Goal: Task Accomplishment & Management: Use online tool/utility

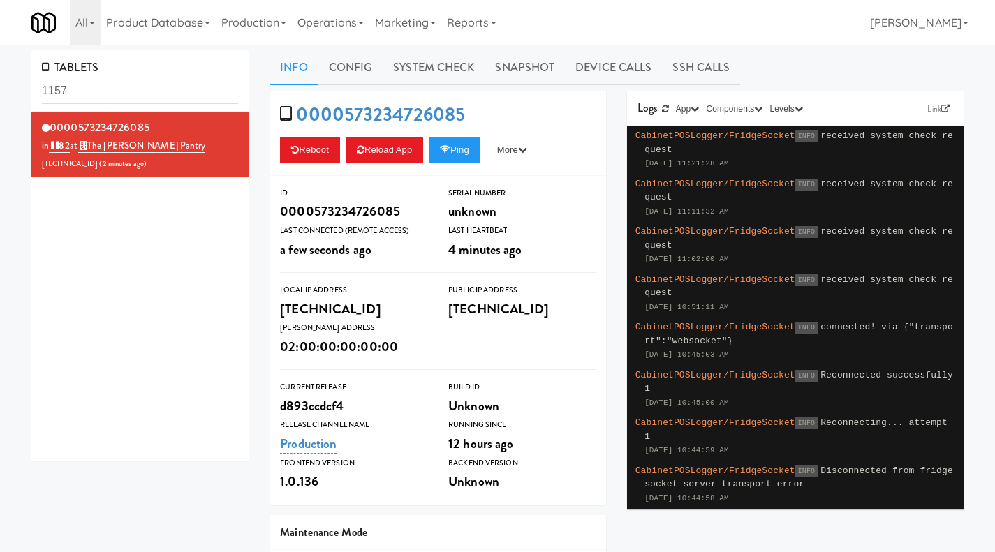
click at [335, 38] on link "Operations" at bounding box center [331, 22] width 78 height 45
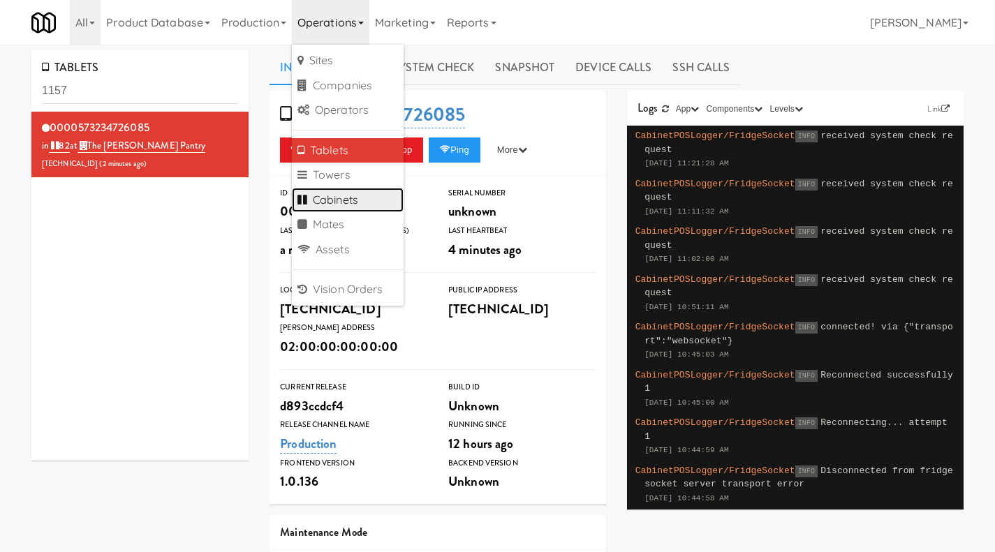
click at [351, 189] on link "Cabinets" at bounding box center [348, 200] width 112 height 25
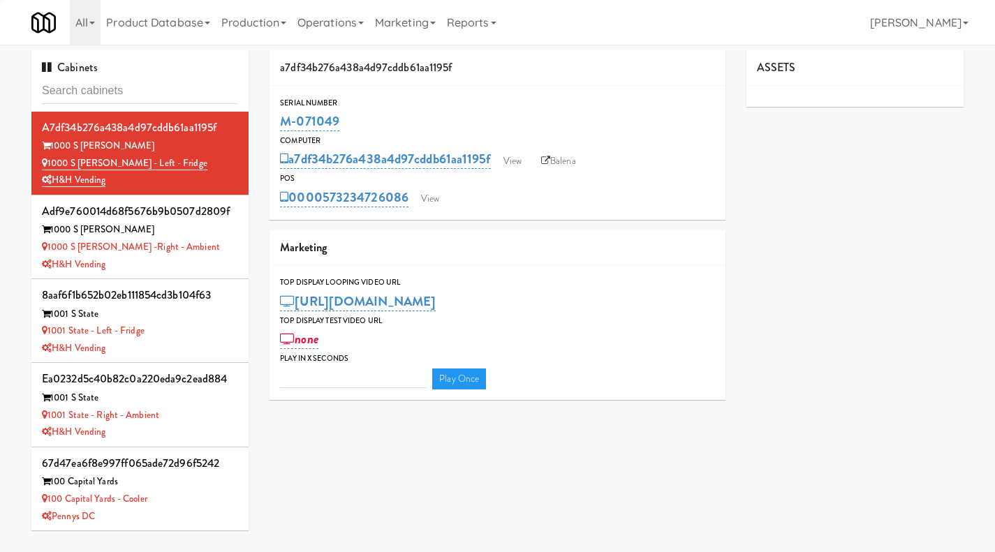
type input "3"
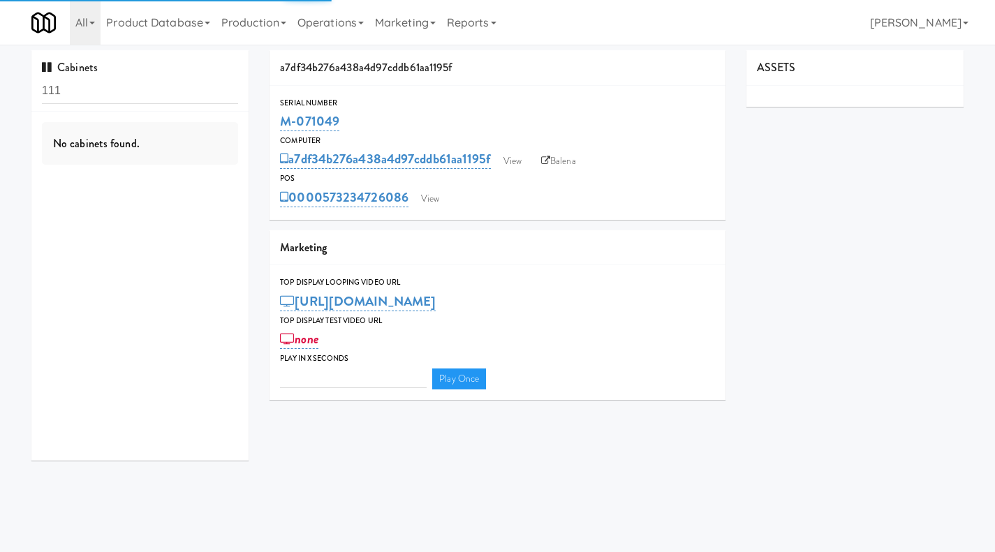
click at [358, 15] on link "Operations" at bounding box center [331, 22] width 78 height 45
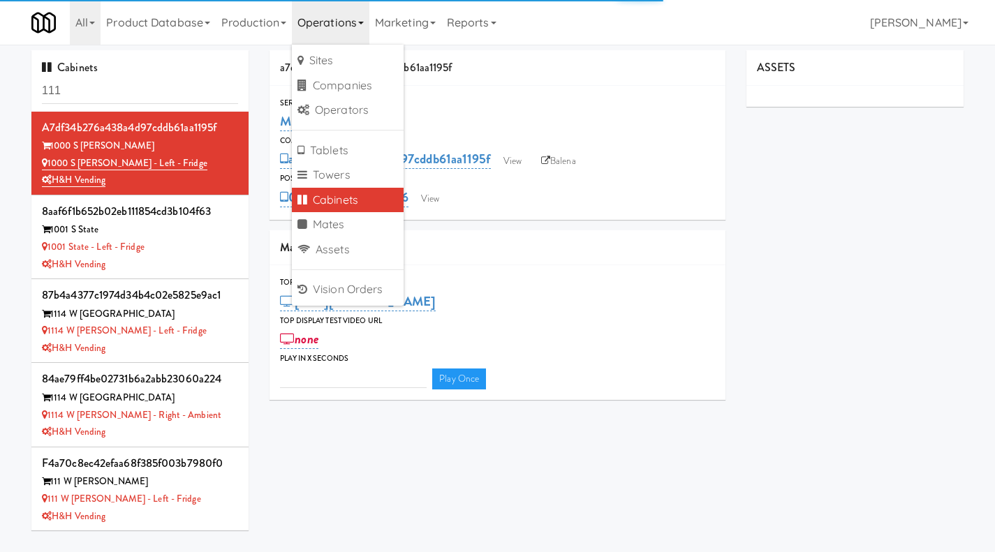
type input "3"
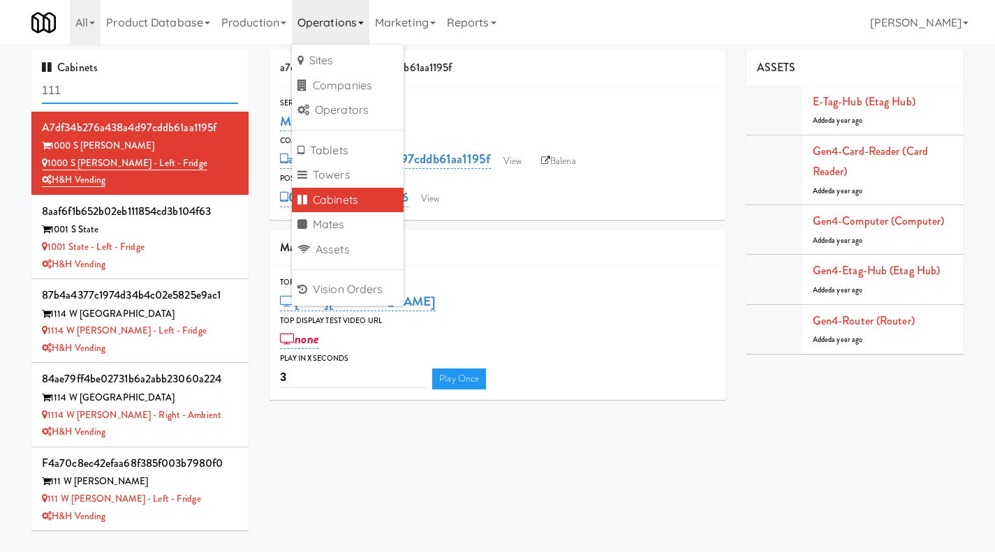
click at [140, 87] on input "111" at bounding box center [140, 91] width 196 height 26
click at [142, 87] on input "111" at bounding box center [140, 91] width 196 height 26
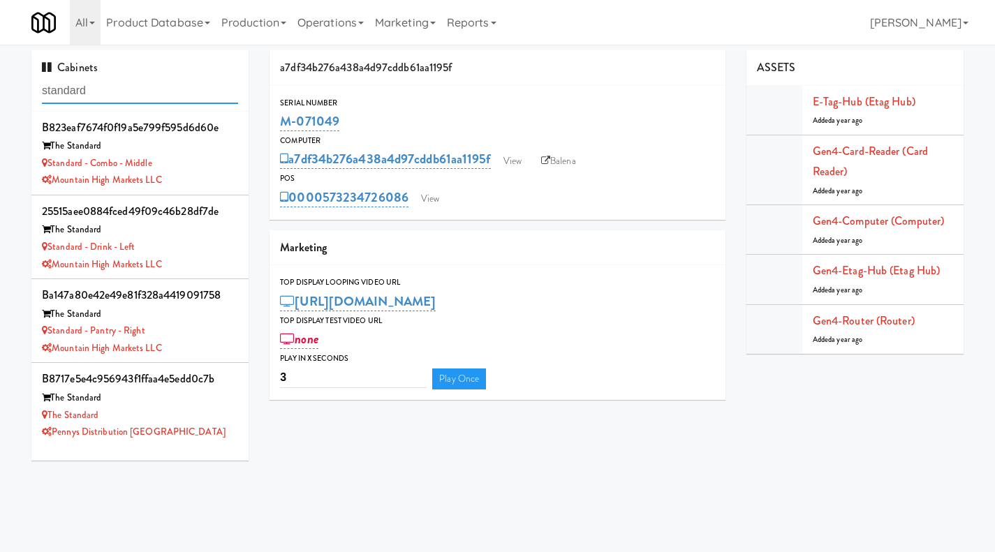
type input "standard"
click at [197, 334] on div "Standard - Pantry - Right" at bounding box center [140, 331] width 196 height 17
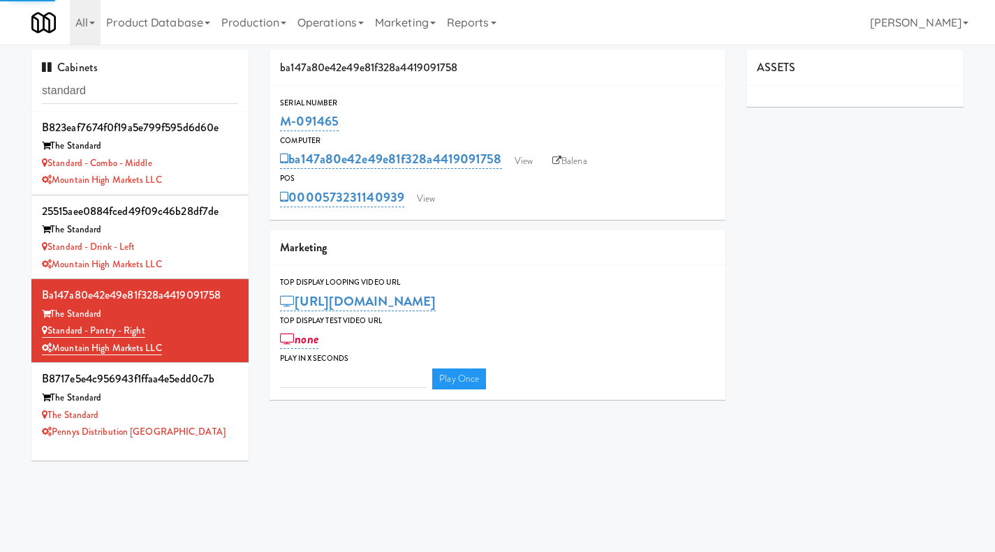
type input "3"
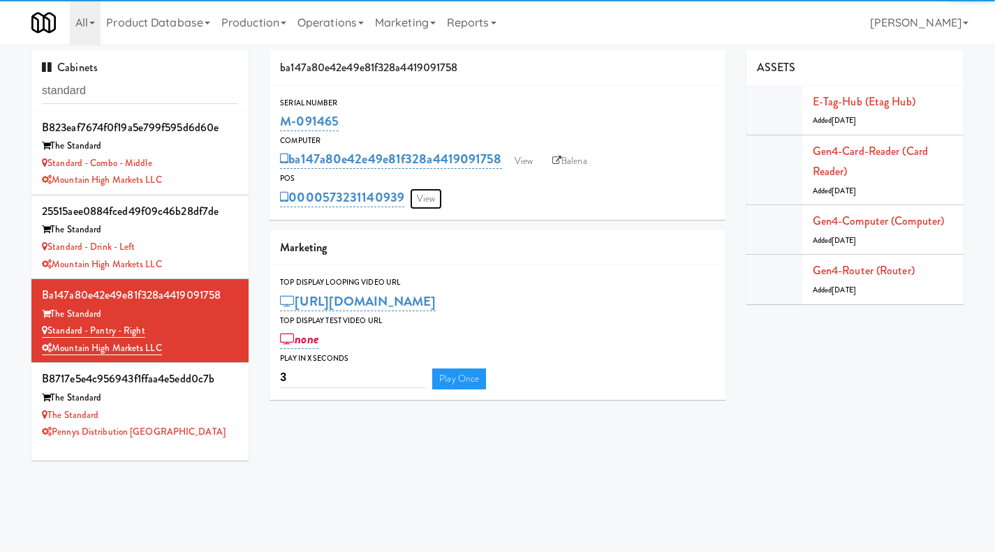
click at [429, 201] on link "View" at bounding box center [426, 199] width 32 height 21
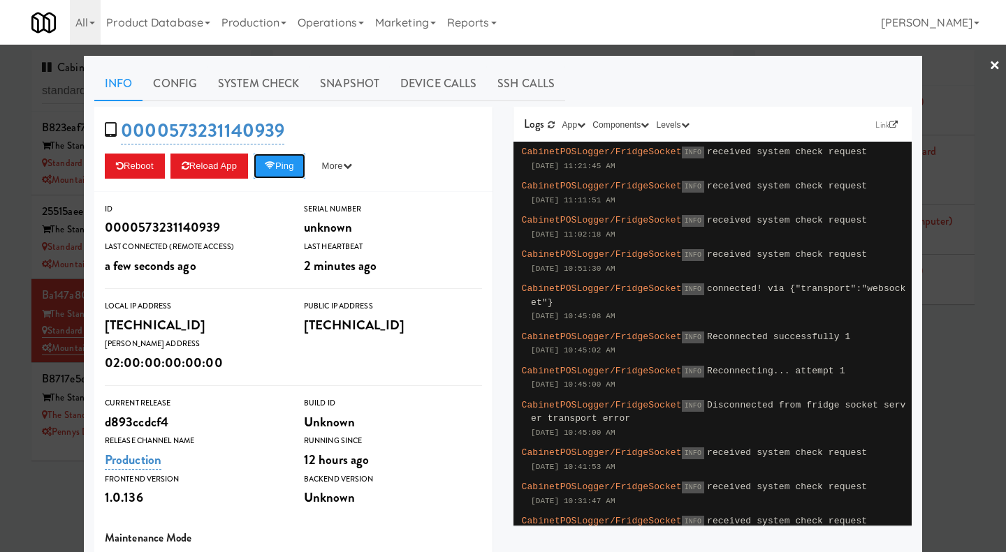
click at [296, 159] on button "Ping" at bounding box center [280, 166] width 52 height 25
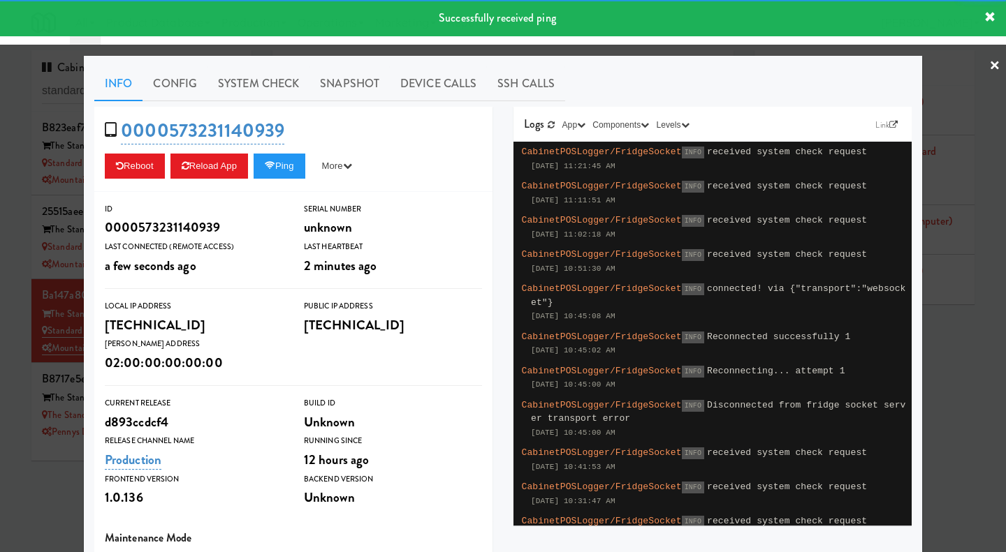
click at [280, 116] on div "0000573231140939 Reboot Reload App Ping More Ping Server Restart Server Force R…" at bounding box center [293, 149] width 398 height 85
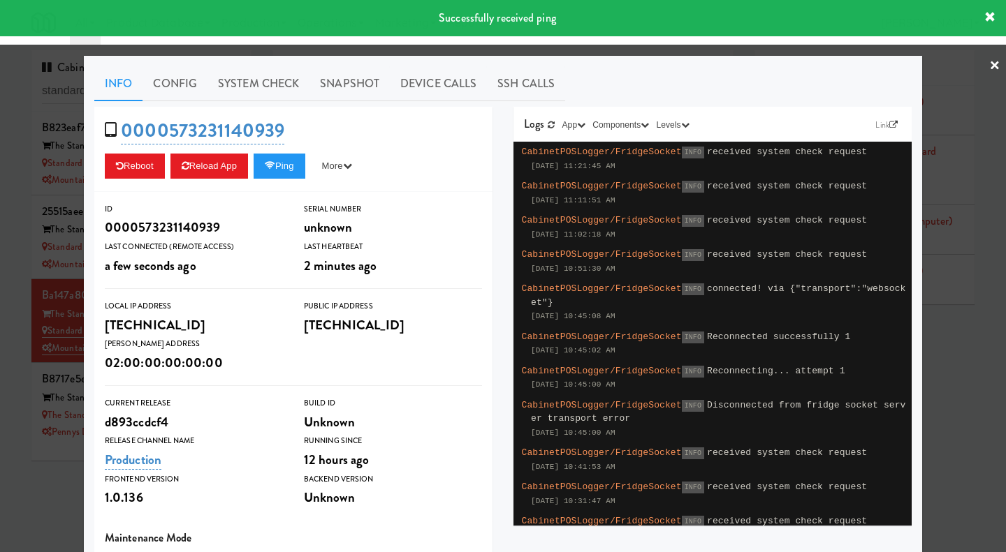
click at [270, 85] on link "System Check" at bounding box center [258, 83] width 102 height 35
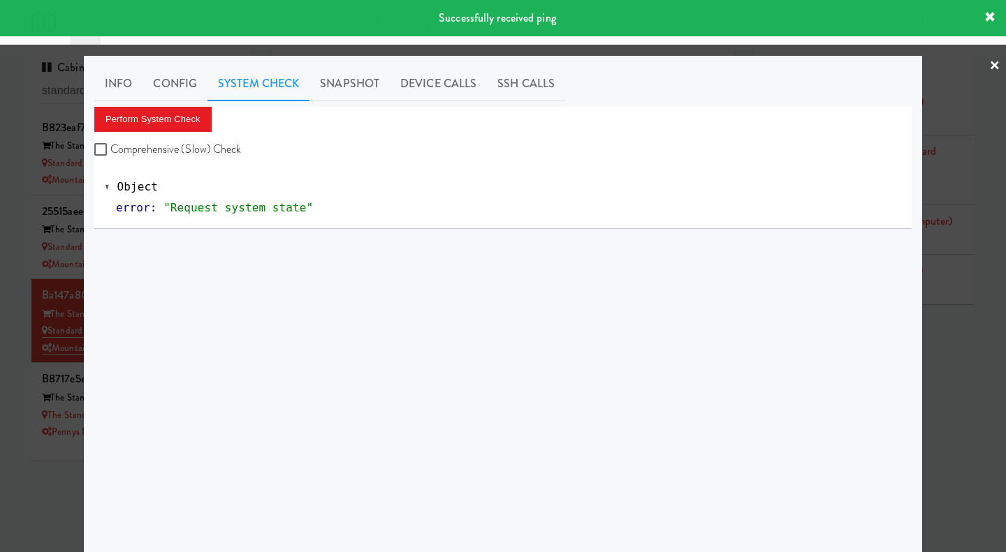
click at [193, 149] on label "Comprehensive (Slow) Check" at bounding box center [167, 149] width 147 height 21
click at [110, 149] on input "Comprehensive (Slow) Check" at bounding box center [102, 150] width 16 height 11
checkbox input "true"
click at [172, 113] on button "Perform System Check" at bounding box center [152, 119] width 117 height 25
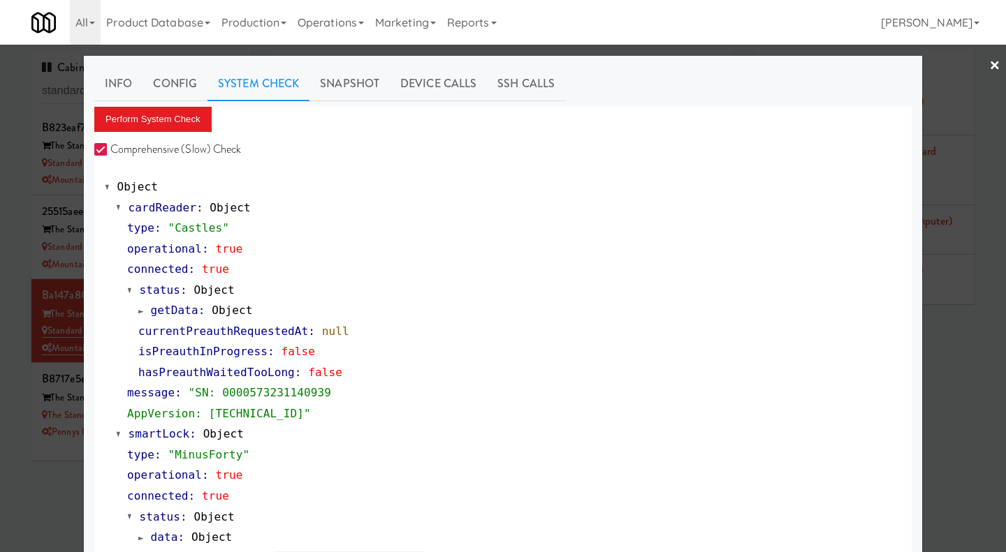
click at [23, 348] on div at bounding box center [503, 276] width 1006 height 552
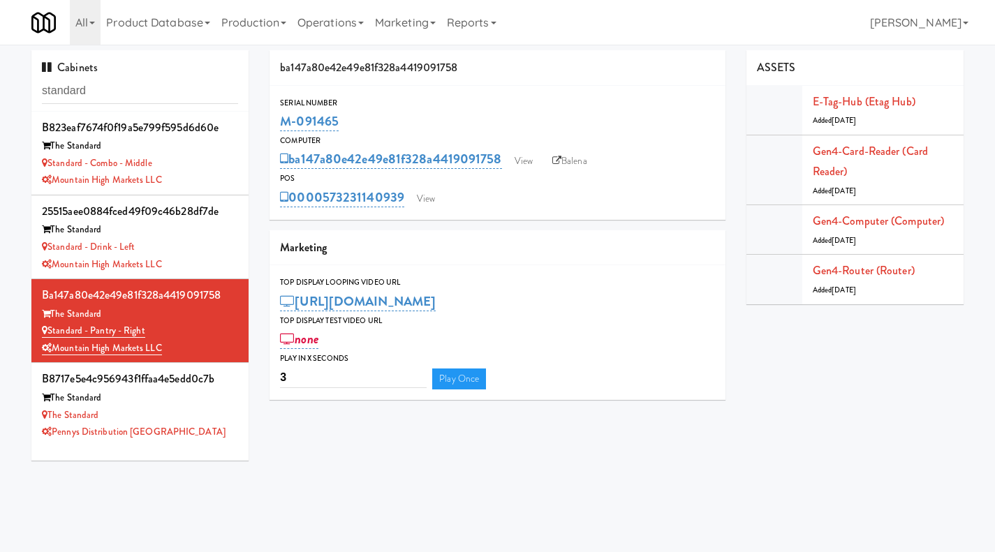
drag, startPoint x: 404, startPoint y: 209, endPoint x: 326, endPoint y: 214, distance: 77.7
click at [326, 214] on div "Serial Number M-091465 Computer ba147a80e42e49e81f328a4419091758 View Balena PO…" at bounding box center [498, 153] width 456 height 134
copy link "573231140939"
click at [131, 98] on input "standard" at bounding box center [140, 91] width 196 height 26
click at [130, 98] on input "standard" at bounding box center [140, 91] width 196 height 26
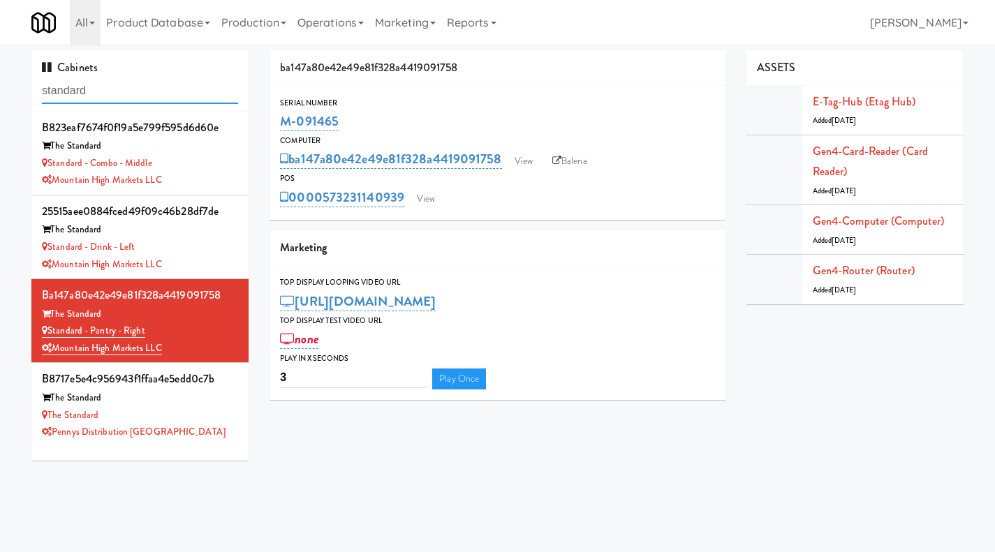
click at [130, 98] on input "standard" at bounding box center [140, 91] width 196 height 26
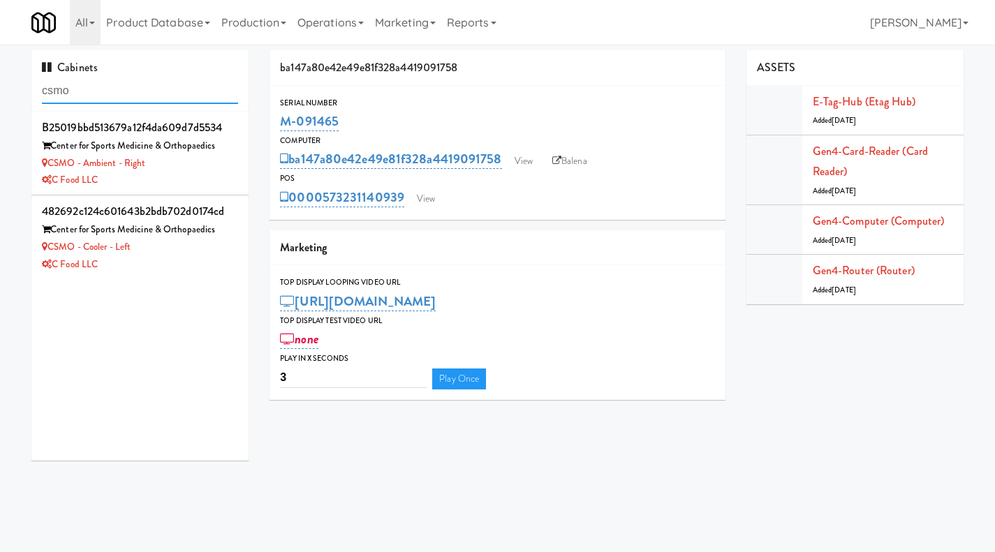
type input "csmo"
click at [181, 265] on div "C Food LLC" at bounding box center [140, 264] width 196 height 17
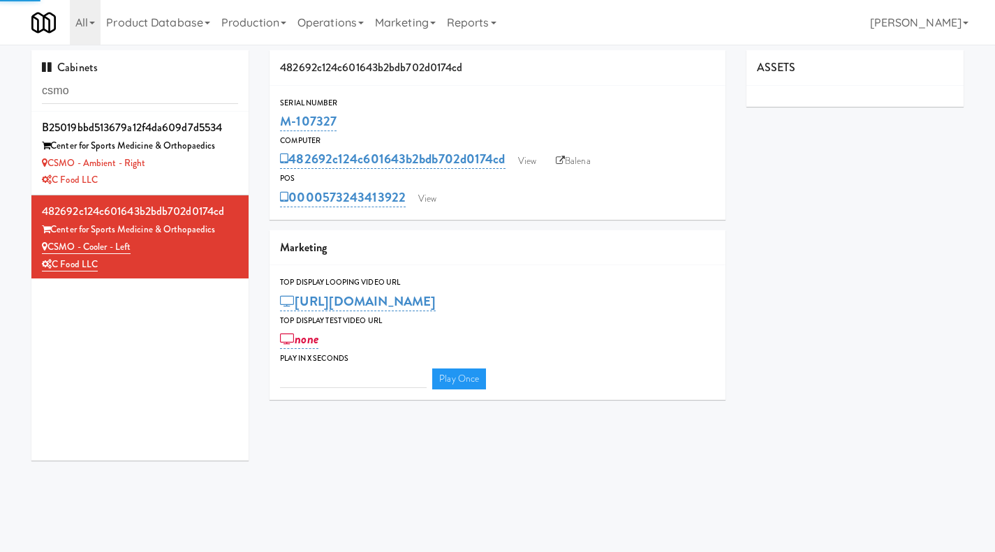
type input "3"
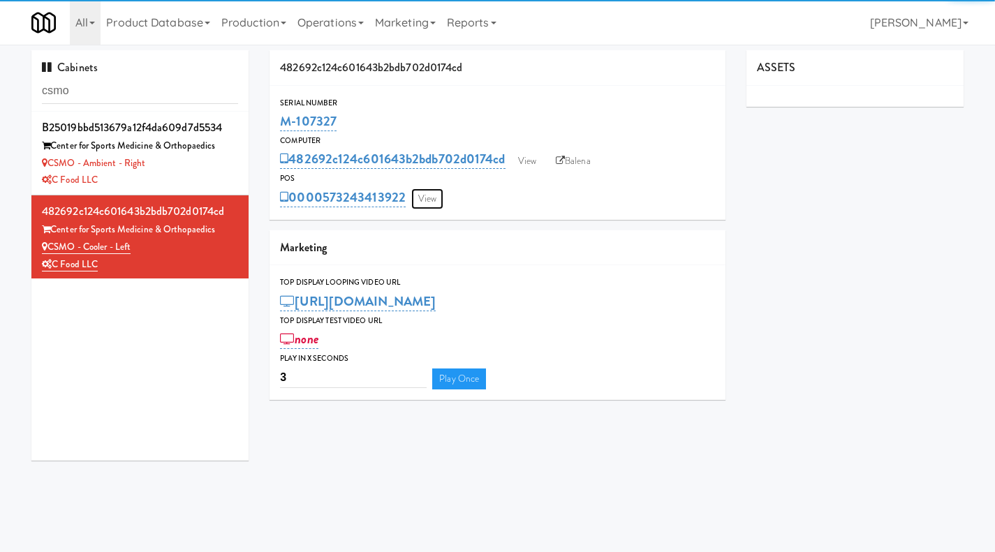
click at [434, 192] on link "View" at bounding box center [427, 199] width 32 height 21
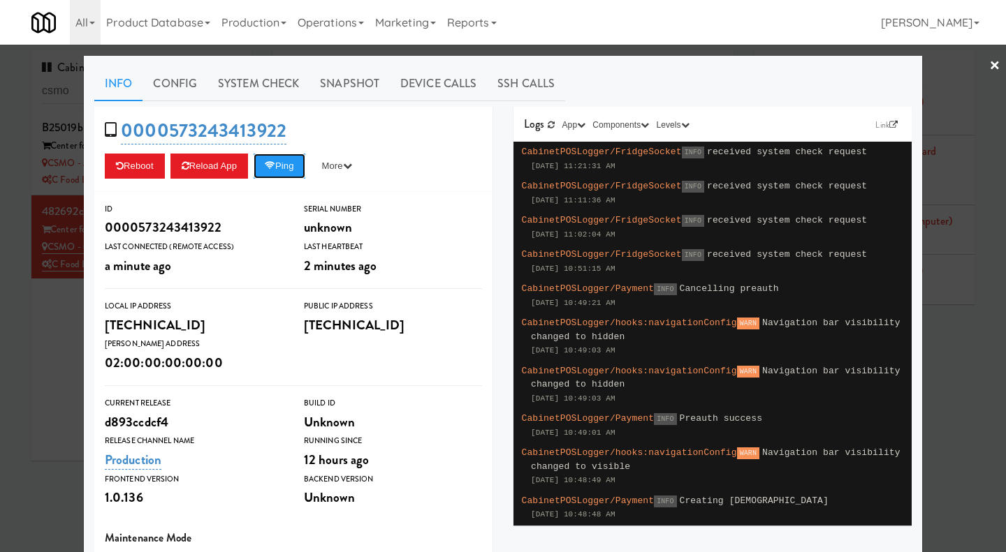
click at [273, 168] on icon at bounding box center [270, 165] width 10 height 9
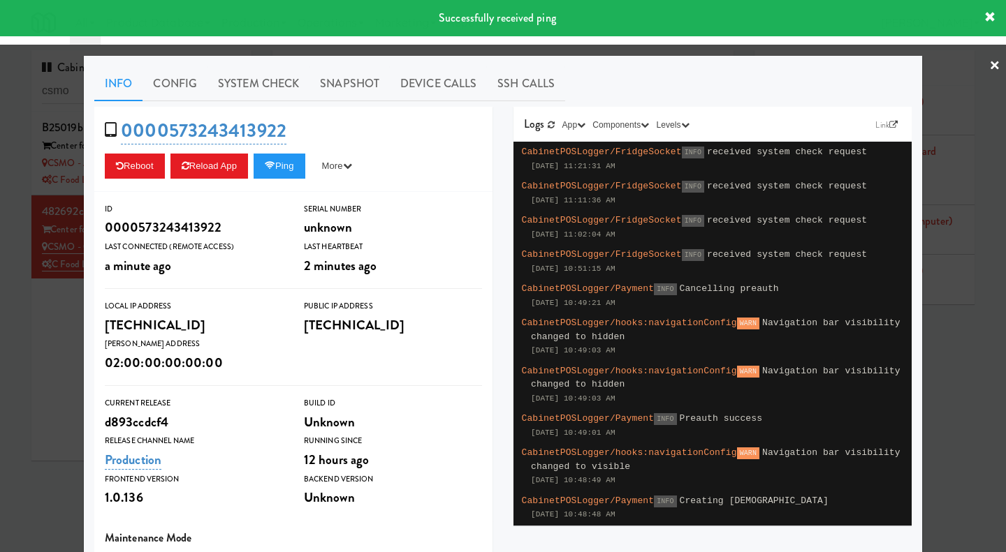
click at [266, 81] on link "System Check" at bounding box center [258, 83] width 102 height 35
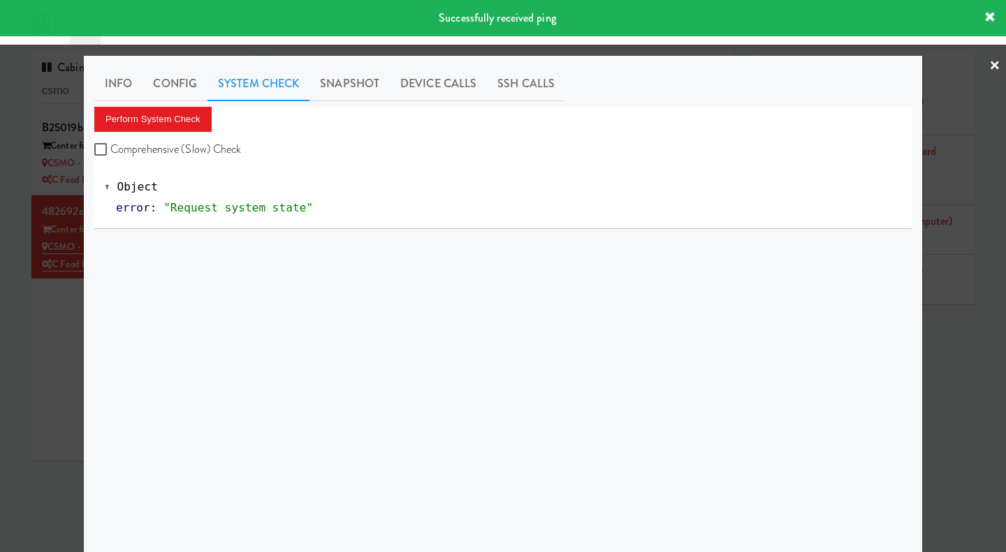
drag, startPoint x: 179, startPoint y: 161, endPoint x: 173, endPoint y: 153, distance: 9.5
click at [178, 160] on div "Perform System Check Comprehensive (Slow) Check Object error : "Request system …" at bounding box center [502, 168] width 817 height 122
click at [167, 142] on label "Comprehensive (Slow) Check" at bounding box center [167, 149] width 147 height 21
click at [110, 145] on input "Comprehensive (Slow) Check" at bounding box center [102, 150] width 16 height 11
checkbox input "true"
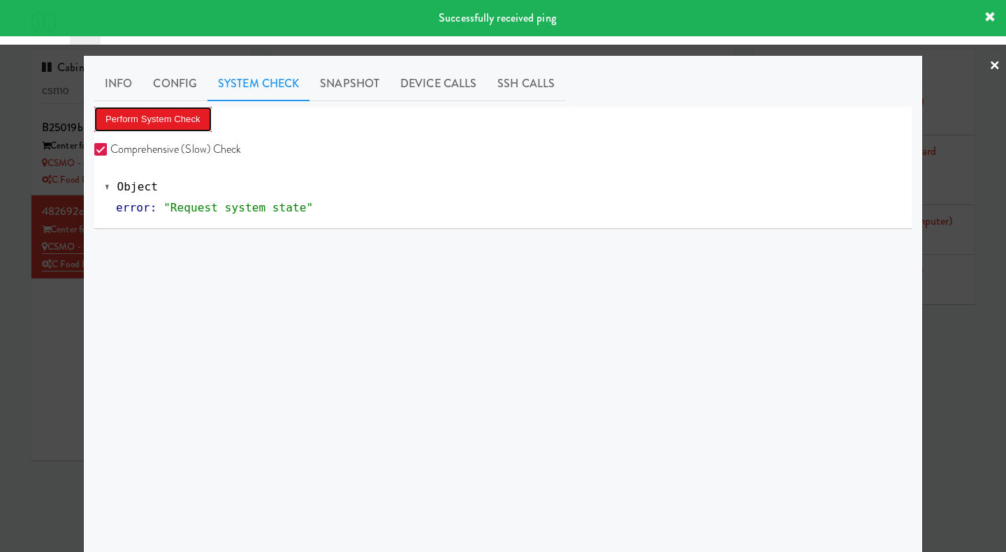
click at [166, 114] on button "Perform System Check" at bounding box center [152, 119] width 117 height 25
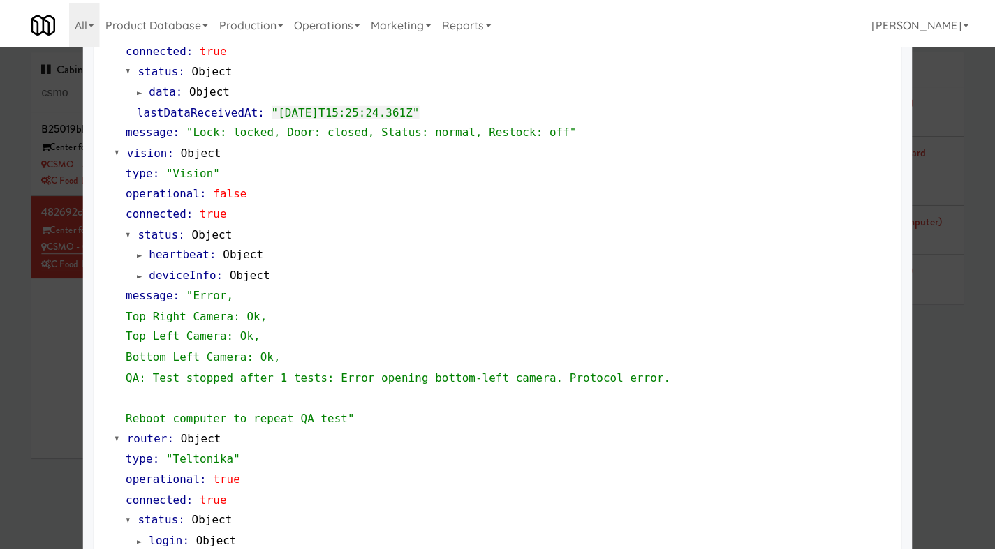
scroll to position [279, 0]
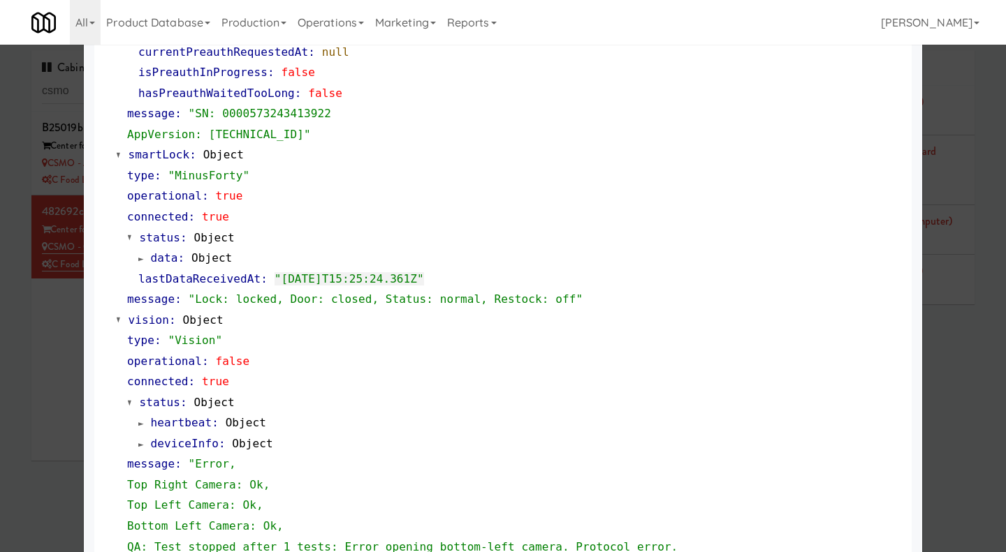
click at [974, 392] on div at bounding box center [503, 276] width 1006 height 552
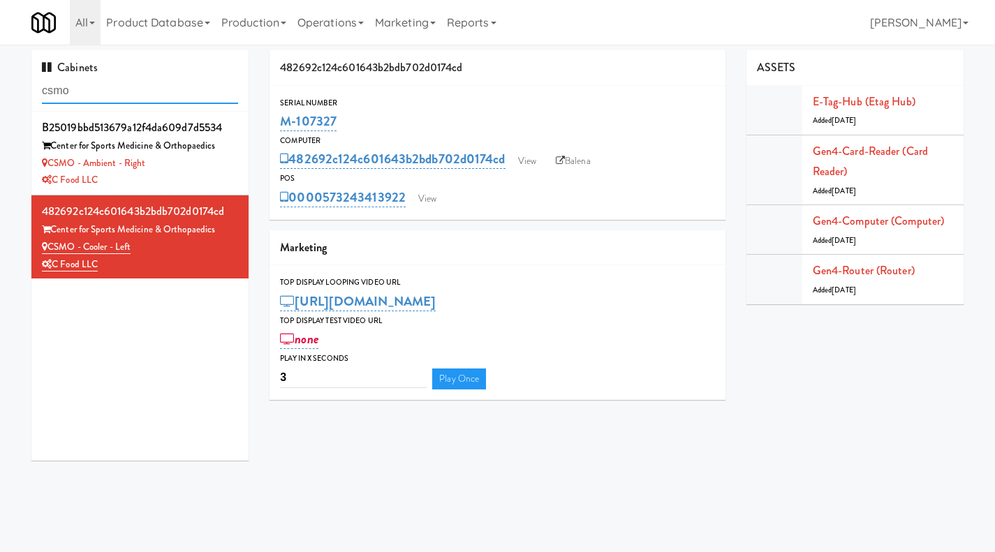
click at [119, 83] on input "csmo" at bounding box center [140, 91] width 196 height 26
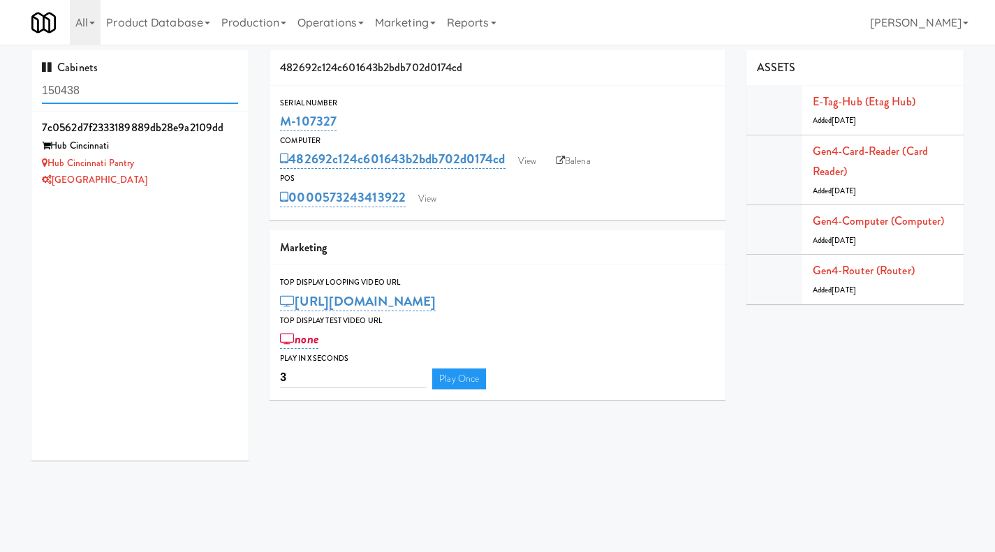
type input "150438"
click at [200, 156] on div "Hub Cincinnati Pantry" at bounding box center [140, 163] width 196 height 17
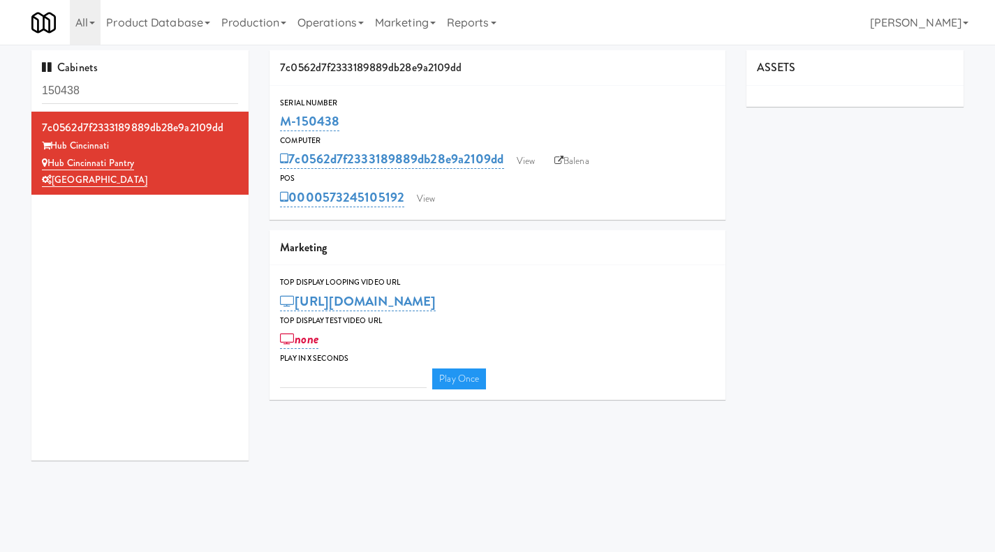
type input "3"
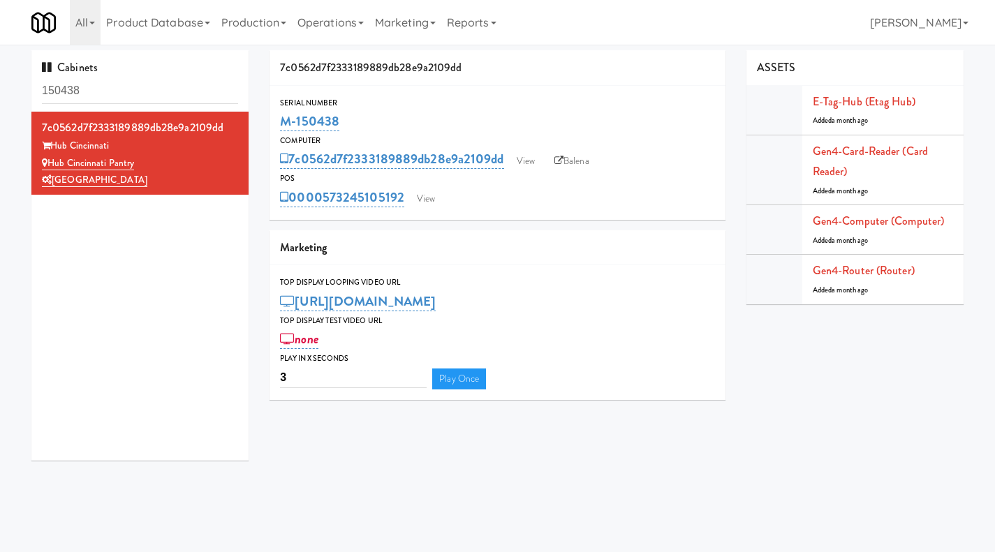
drag, startPoint x: 377, startPoint y: 211, endPoint x: 322, endPoint y: 212, distance: 55.2
click at [322, 212] on div "Serial Number M-150438 Computer 7c0562d7f2333189889db28e9a2109dd View Balena PO…" at bounding box center [498, 153] width 456 height 134
copy link "573245105192"
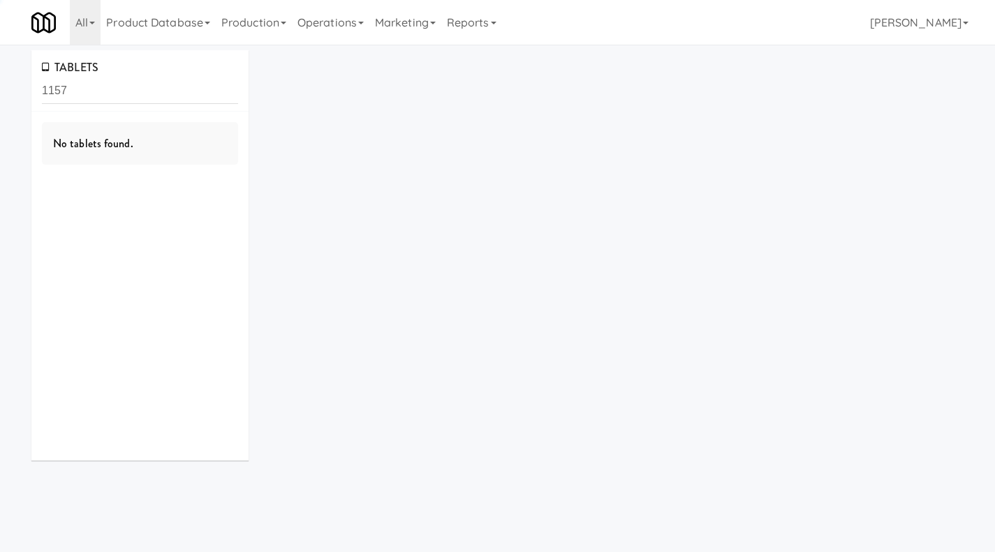
click at [314, 18] on link "Operations" at bounding box center [331, 22] width 78 height 45
